Goal: Information Seeking & Learning: Learn about a topic

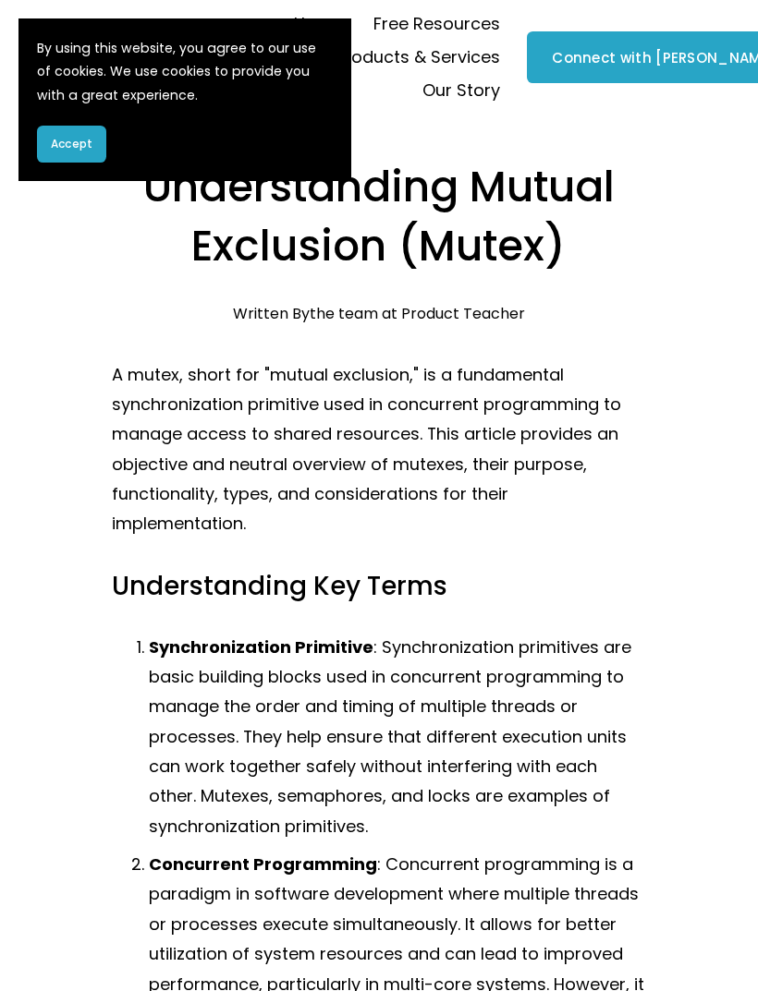
click at [40, 143] on button "Accept" at bounding box center [71, 144] width 69 height 37
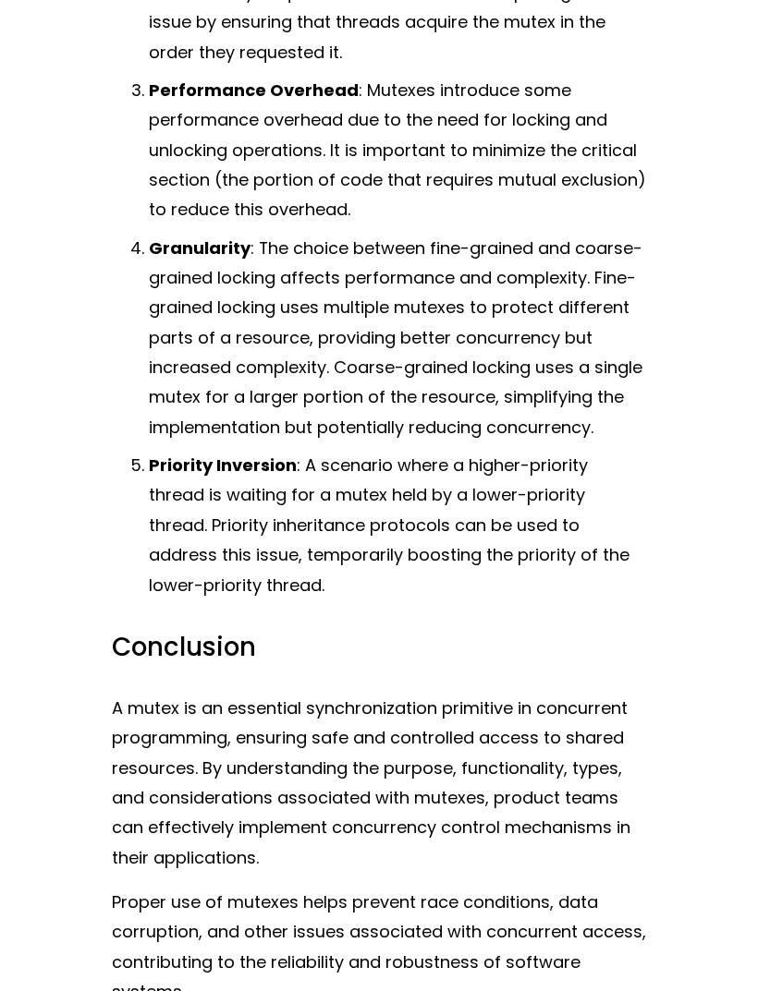
scroll to position [3493, 0]
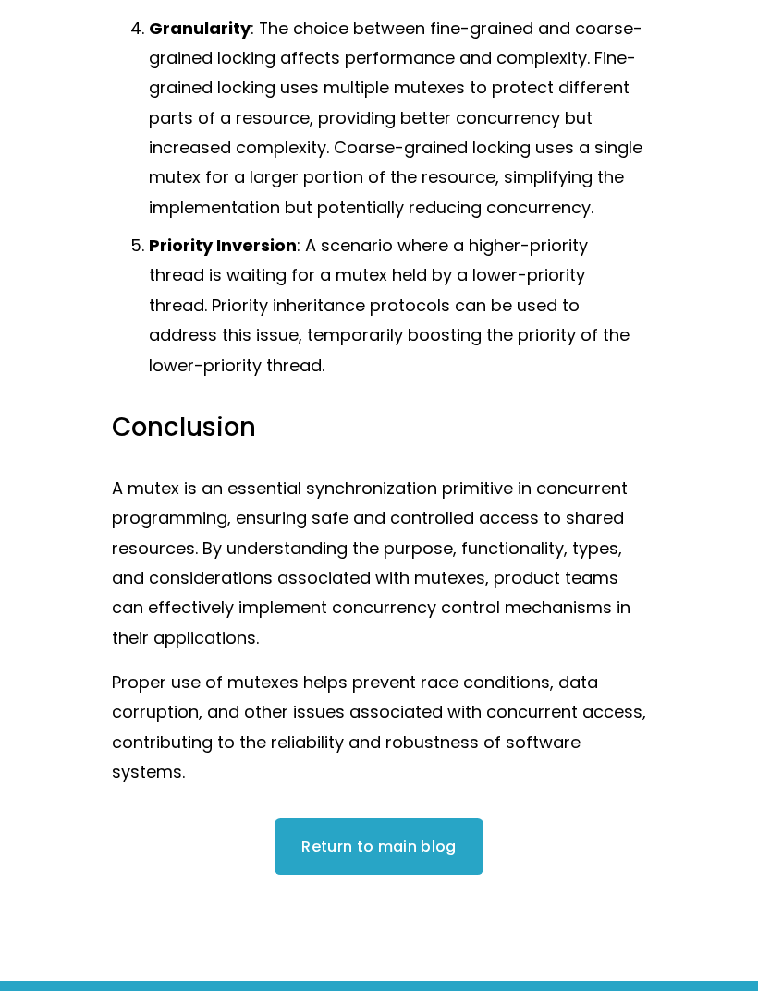
click at [409, 819] on link "Return to main blog" at bounding box center [378, 846] width 209 height 55
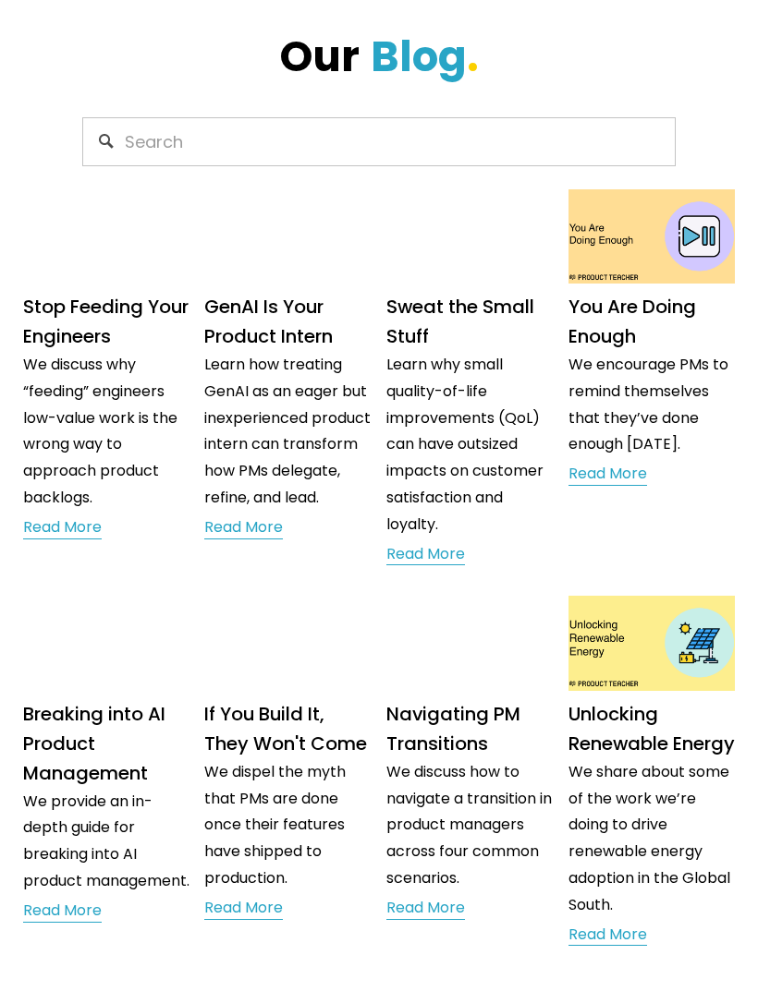
scroll to position [126, 0]
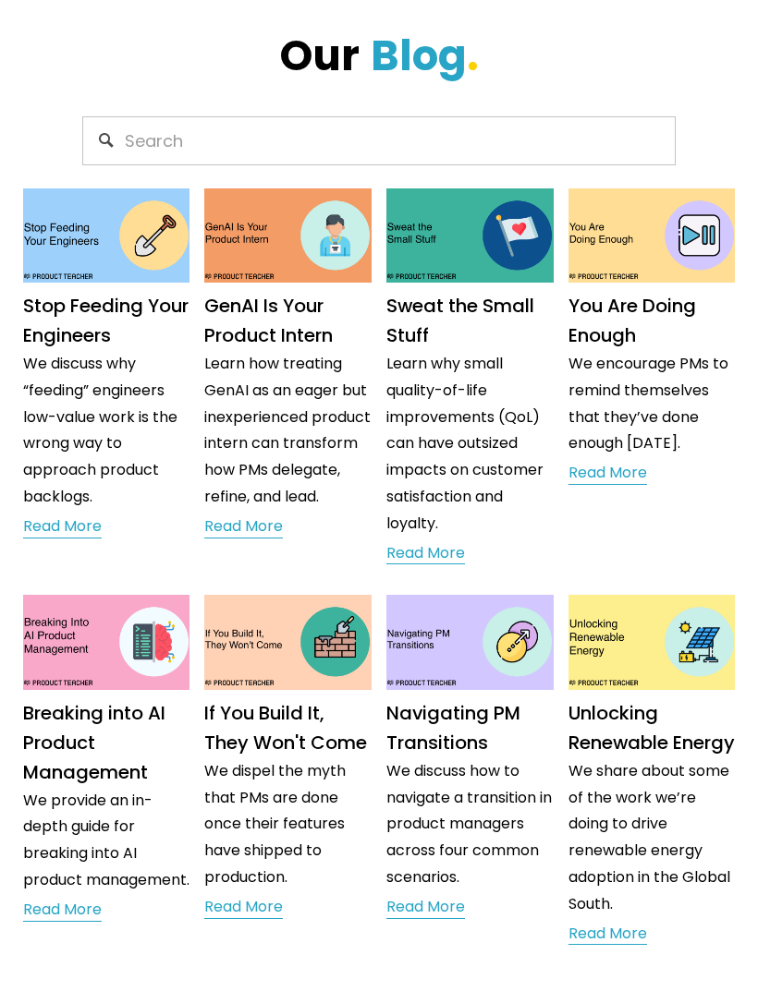
click at [43, 446] on p "We discuss why “feeding” engineers low-value work is the wrong way to approach …" at bounding box center [106, 431] width 167 height 160
click at [51, 222] on img at bounding box center [106, 236] width 169 height 96
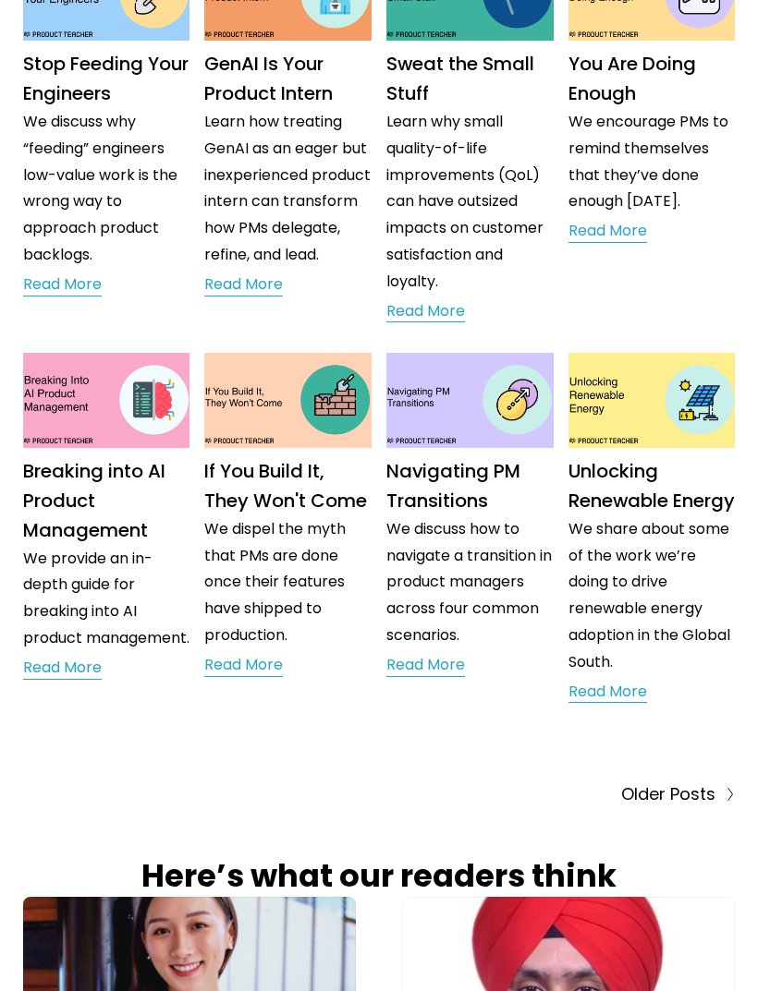
scroll to position [359, 0]
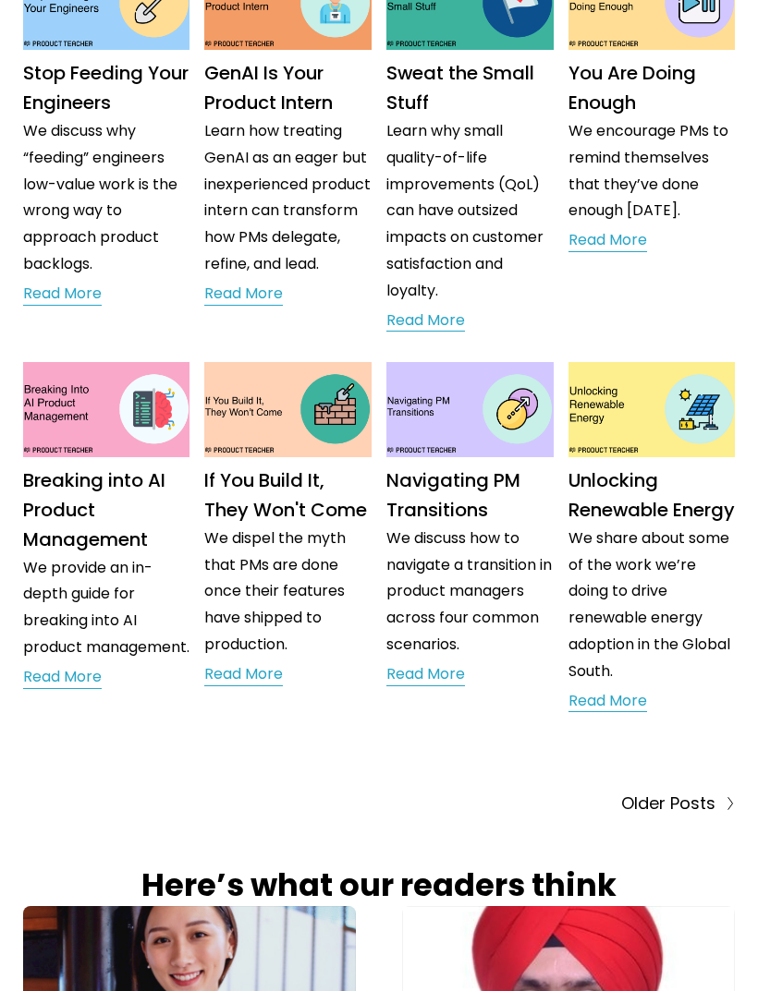
click at [699, 819] on span "Older Posts" at bounding box center [668, 804] width 94 height 30
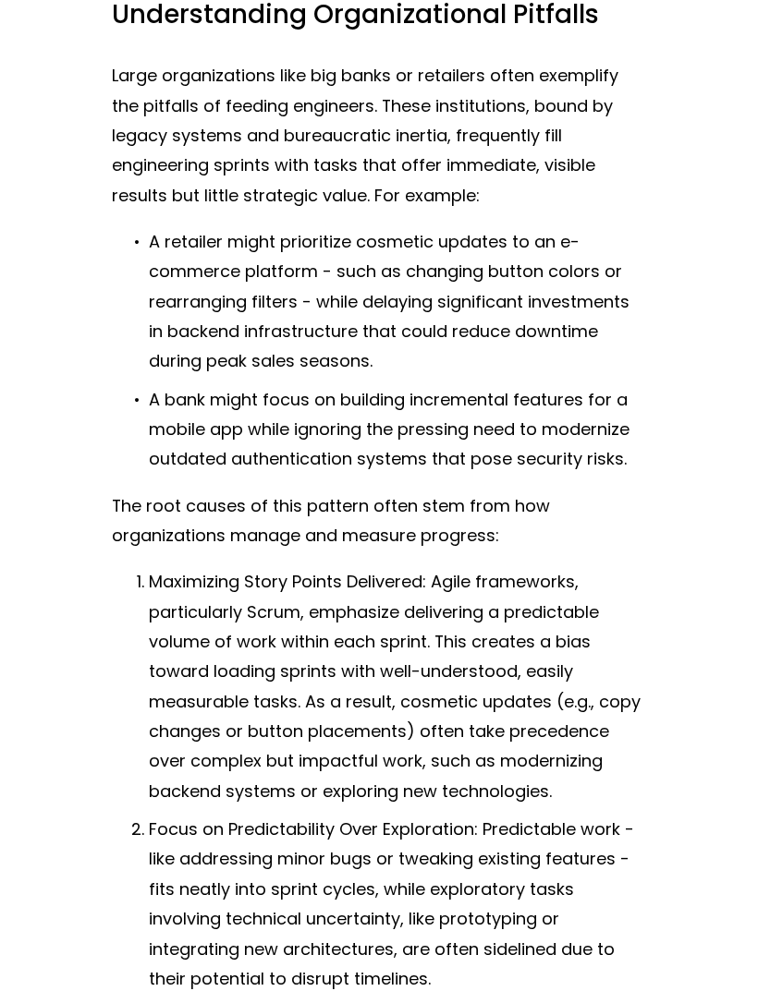
scroll to position [7228, 0]
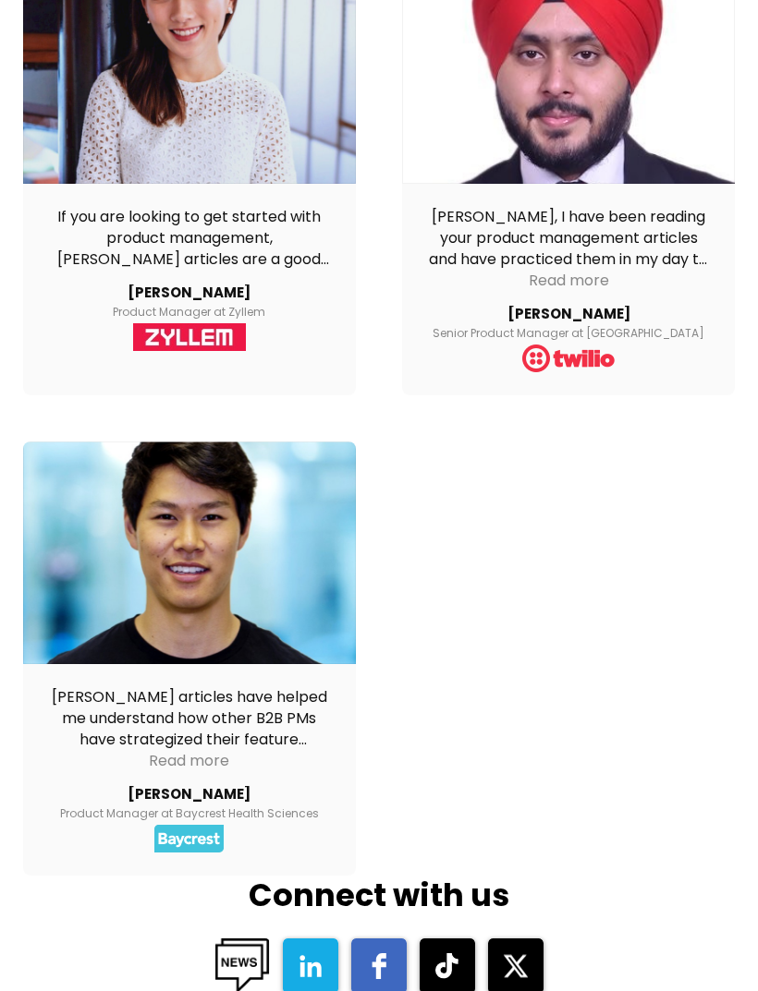
scroll to position [1340, 0]
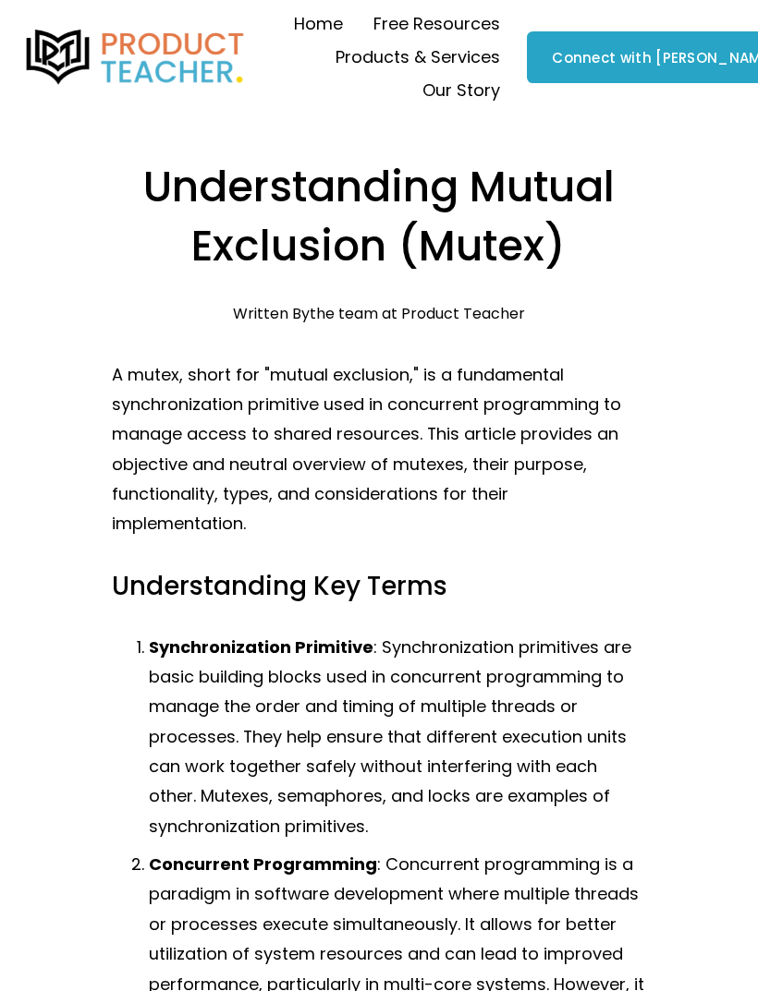
click at [0, 0] on div at bounding box center [0, 0] width 0 height 0
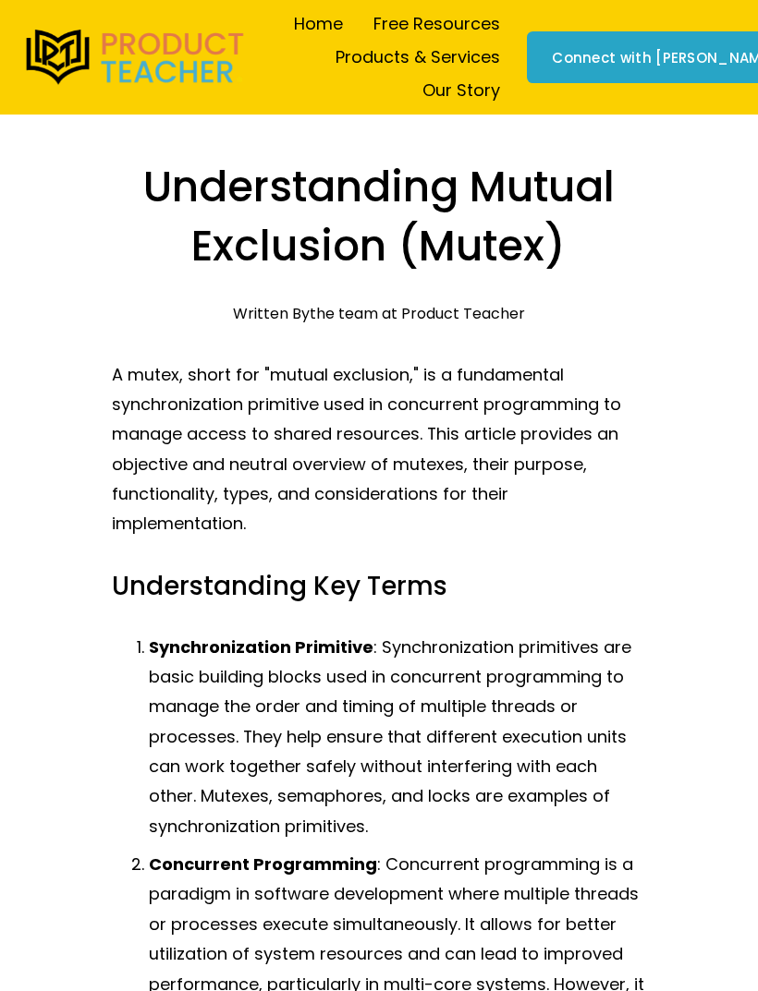
click at [96, 449] on link "Folder: Free Resources" at bounding box center [258, 450] width 394 height 45
click at [114, 593] on link "Blog" at bounding box center [110, 609] width 98 height 45
